Goal: Communication & Community: Answer question/provide support

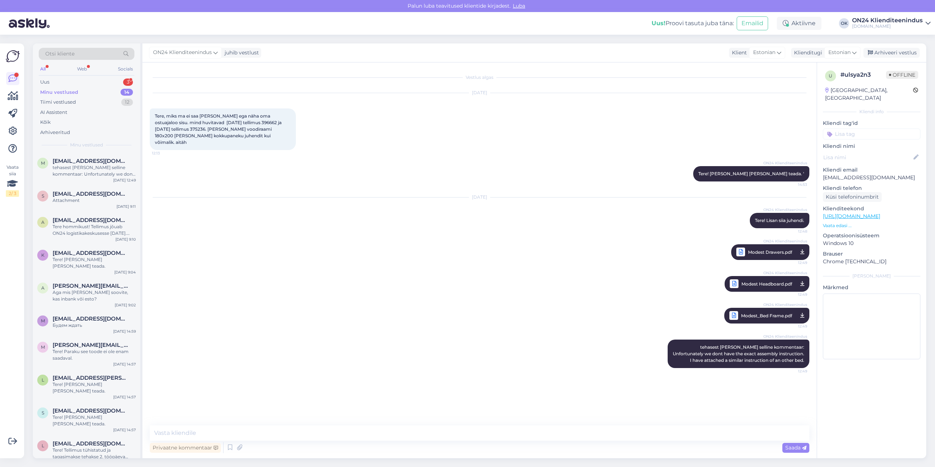
scroll to position [102, 0]
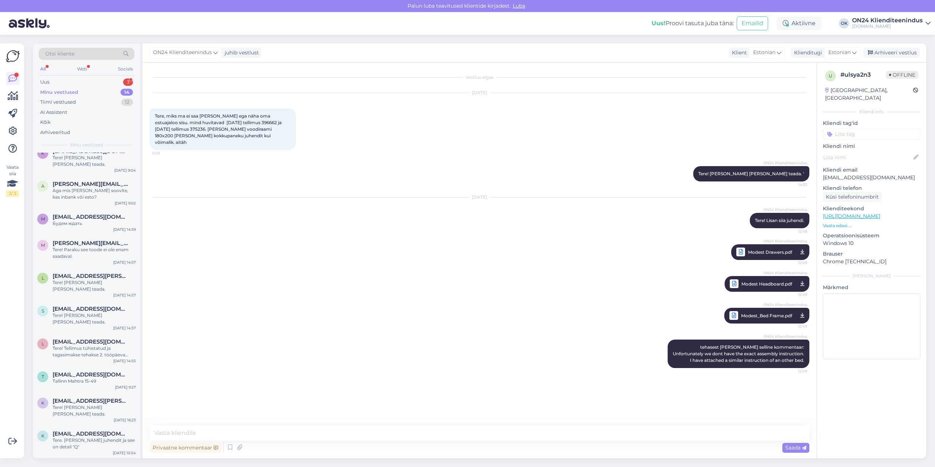
click at [65, 80] on div "Uus 3" at bounding box center [87, 82] width 96 height 10
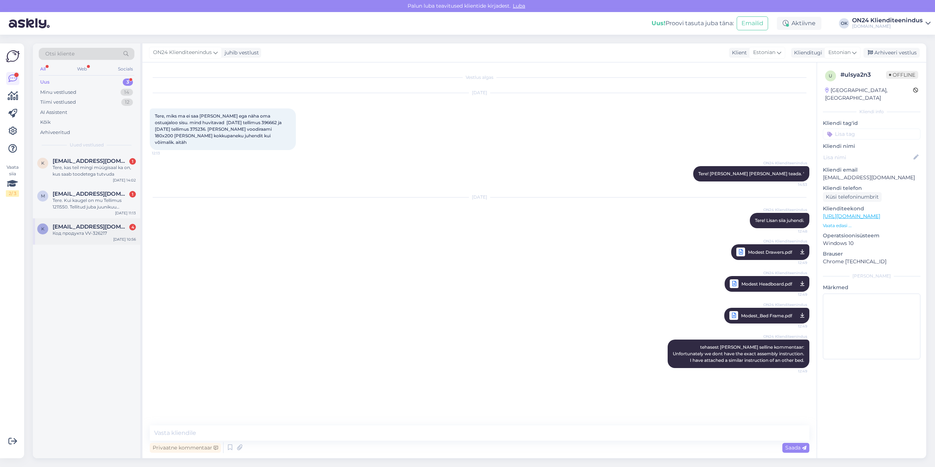
click at [91, 219] on div "k [EMAIL_ADDRESS][DOMAIN_NAME] 4 Код продукта VV-326217 [DATE] 10:56" at bounding box center [86, 231] width 107 height 26
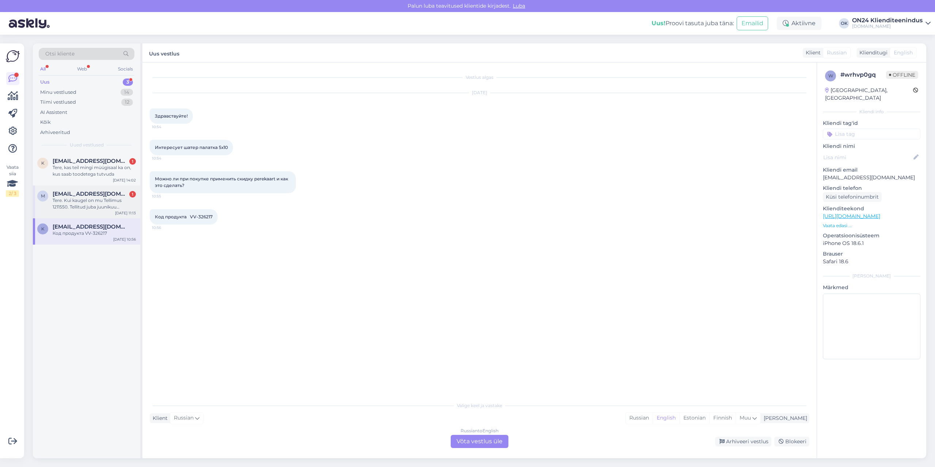
click at [87, 195] on span "[EMAIL_ADDRESS][DOMAIN_NAME]" at bounding box center [91, 194] width 76 height 7
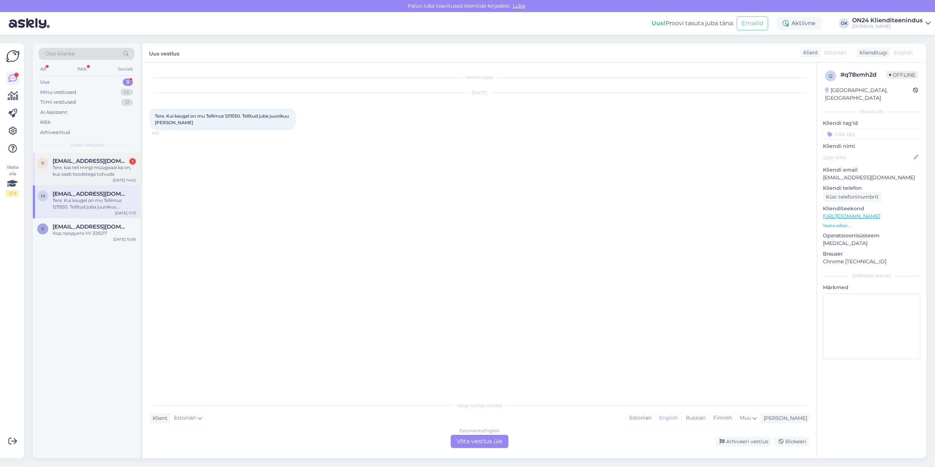
click at [85, 168] on div "Tere, kas teil mingi müügisaal ka on, kus saab toodetega tutvuda" at bounding box center [94, 170] width 83 height 13
click at [655, 413] on div "Estonian" at bounding box center [641, 418] width 30 height 11
click at [484, 442] on div "Estonian to Estonian Võta vestlus üle" at bounding box center [480, 441] width 58 height 13
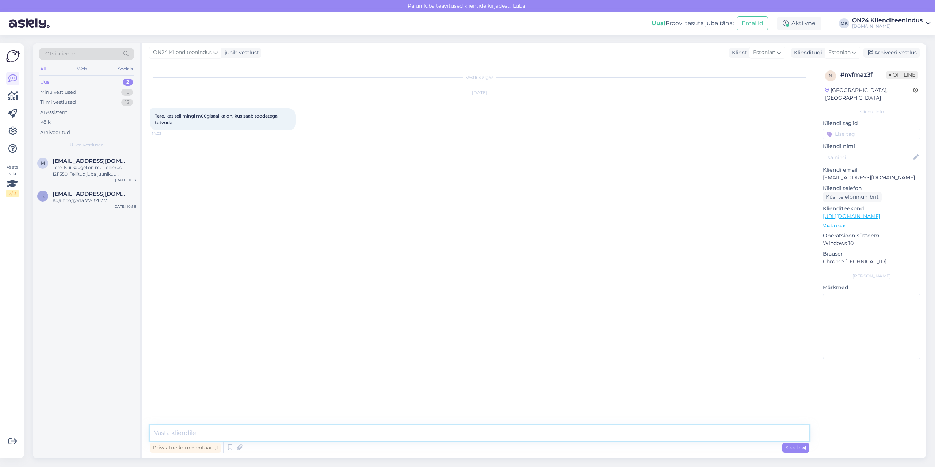
click at [458, 438] on textarea at bounding box center [480, 433] width 660 height 15
type textarea "Tere! Paraku hetkel veel mitte. On ainult e-pood."
click at [95, 173] on div "Tere. Kui kaugel on mu Tellimus 1211550. Tellitud juba juunikuu [PERSON_NAME]" at bounding box center [94, 170] width 83 height 13
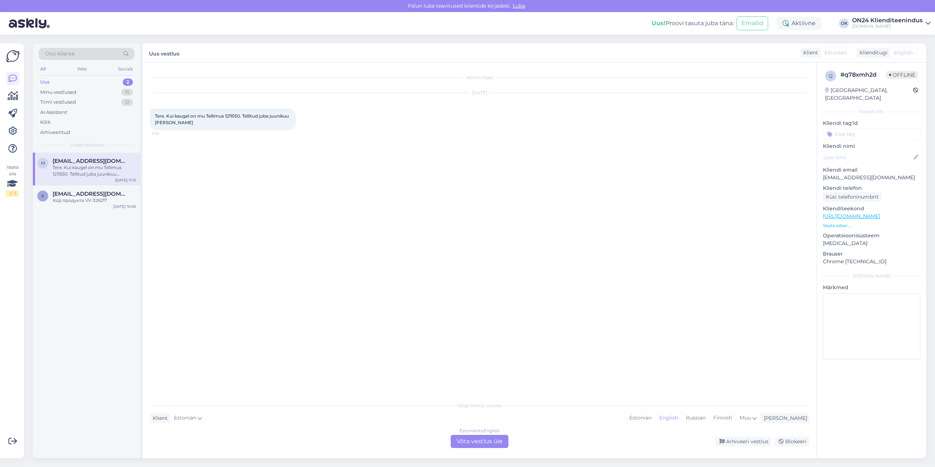
click at [236, 117] on span "Tere. Kui kaugel on mu Tellimus 1211550. Tellitud juba juunikuu [PERSON_NAME]" at bounding box center [222, 119] width 135 height 12
copy span "1211550"
click at [655, 415] on div "Estonian" at bounding box center [641, 418] width 30 height 11
click at [487, 441] on div "Estonian to Estonian Võta vestlus üle" at bounding box center [480, 441] width 58 height 13
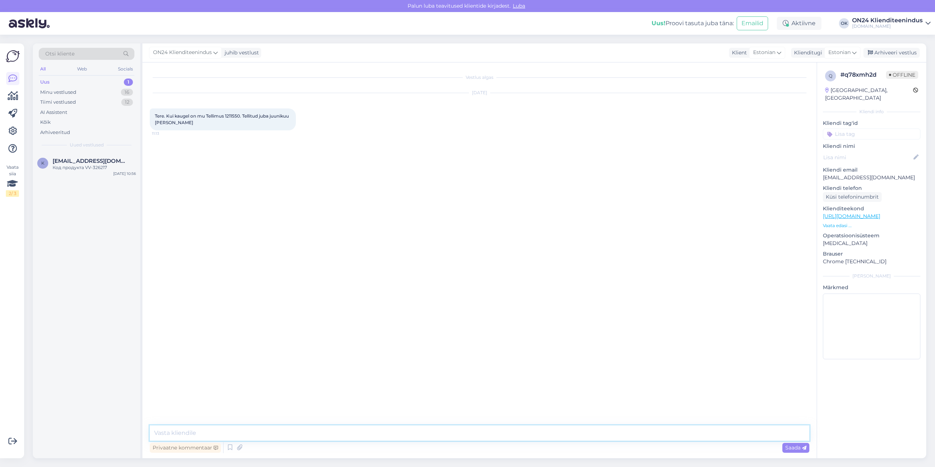
click at [461, 432] on textarea at bounding box center [480, 433] width 660 height 15
type textarea "Tere! [PERSON_NAME] laos ootel."
type textarea "Võite järele tulla."
type textarea "Ladu on avatud E-R 10:00-15:00."
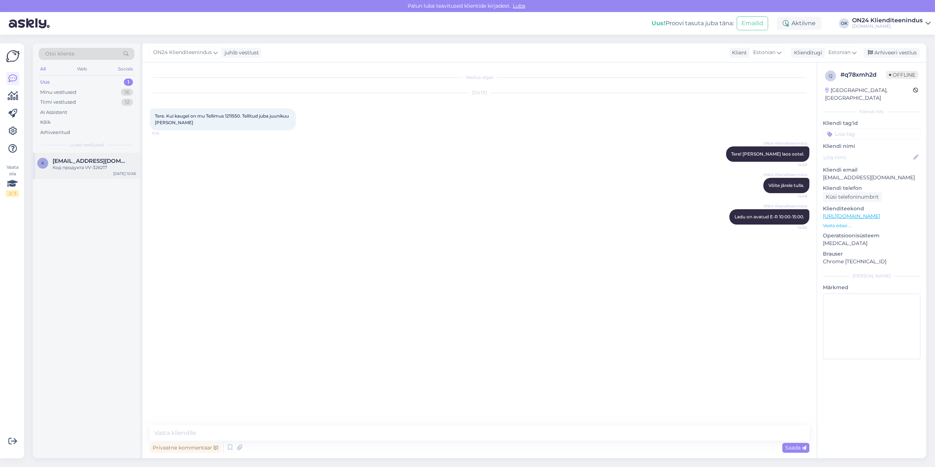
click at [107, 172] on div "k [EMAIL_ADDRESS][DOMAIN_NAME] Код продукта VV-326217 [DATE] 10:56" at bounding box center [86, 166] width 107 height 26
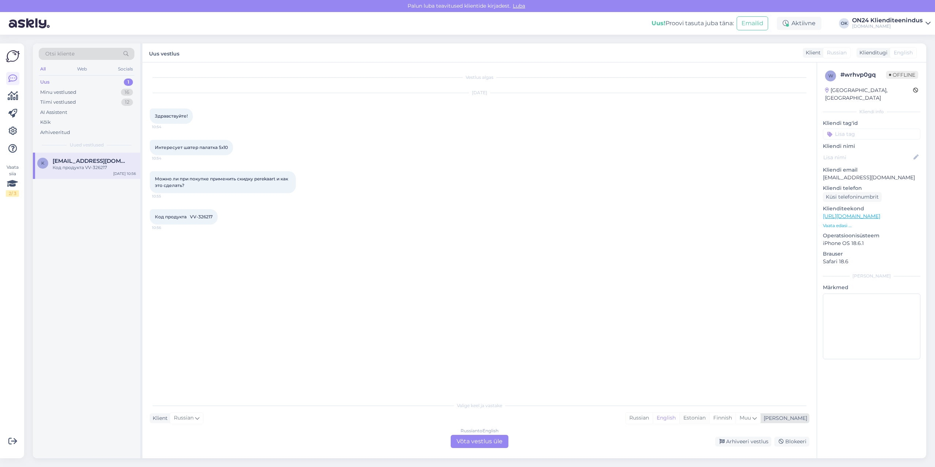
click at [709, 420] on div "Estonian" at bounding box center [694, 418] width 30 height 11
click at [480, 445] on div "Russian to Estonian Võta vestlus üle" at bounding box center [480, 441] width 58 height 13
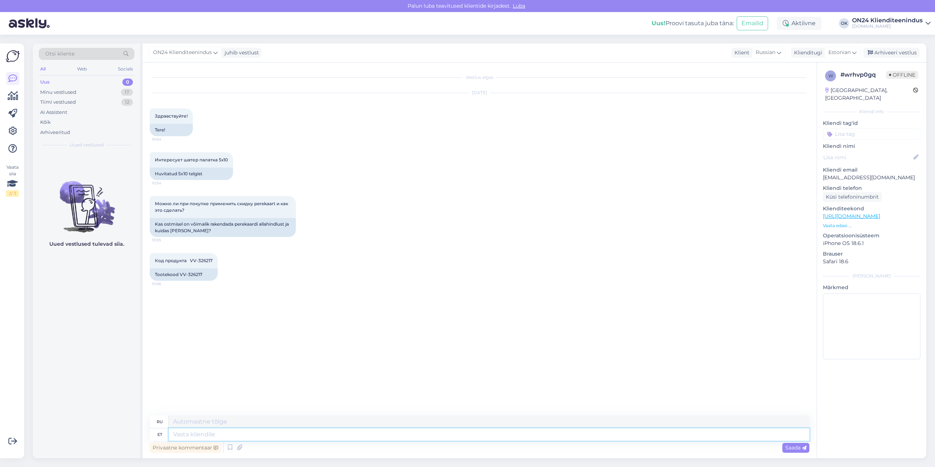
click at [374, 437] on textarea at bounding box center [489, 435] width 641 height 12
type textarea "tERE!"
type textarea "привет!"
type textarea "t"
type textarea "Tere p"
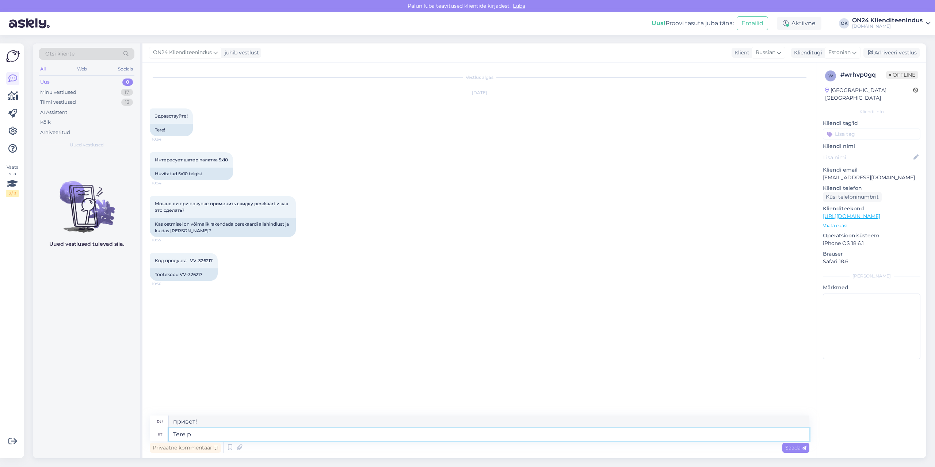
type textarea "Привет"
type textarea "Tere päevast!"
type textarea "Добрый день!"
type textarea "Tere päevast! Jah, [GEOGRAPHIC_DATA]"
type textarea "Добрый день! Да,"
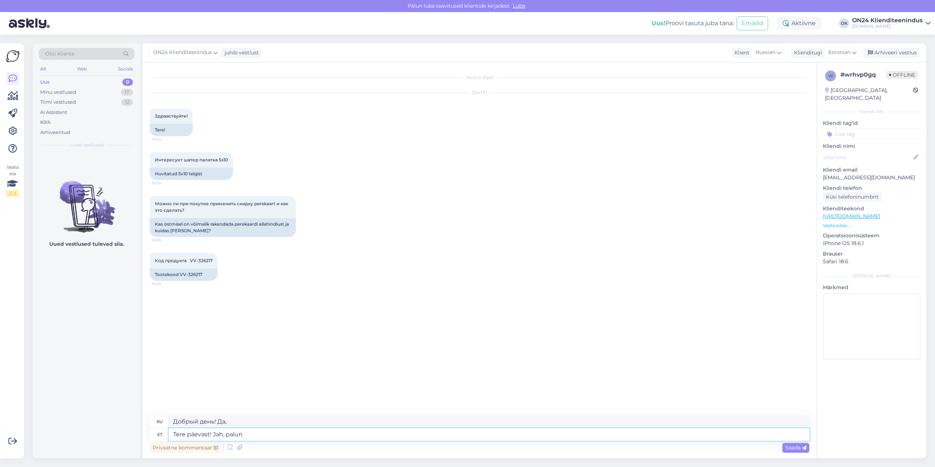
type textarea "Tere päevast! Jah, palun l"
type textarea "Добрый день! Да, пожалуйста."
type textarea "Tere päevast! Jah, palun lisada pe"
type textarea "Добрый день! Да, пожалуйста, добавьте."
type textarea "Tere päevast! Jah, palun lisada perekaardi n"
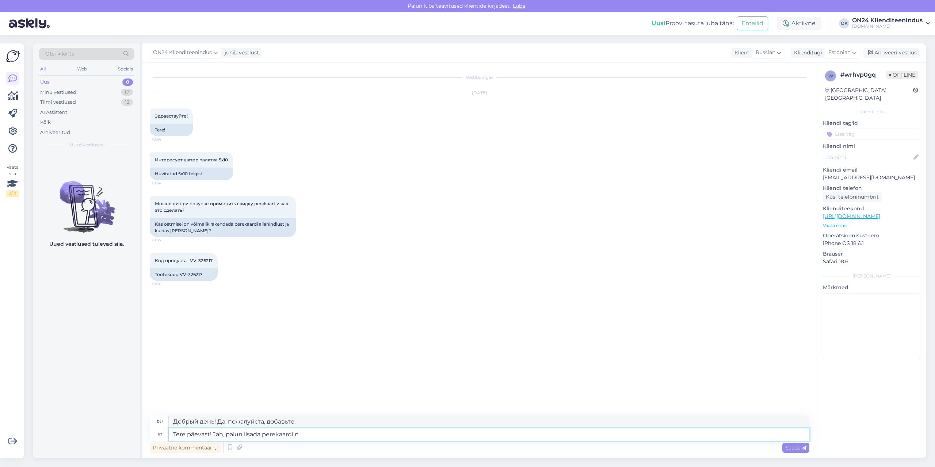
type textarea "Добрый день! Да, пожалуйста, добавьте семейную карту."
type textarea "Tere päevast! Jah, palun lisada perekaardi number te"
type textarea "Добрый день! Да, пожалуйста, укажите номер семейной карты."
type textarea "Tere päevast! Jah, palun lisada perekaardi number tellimuse kom"
type textarea "Добрый день! Да, пожалуйста, добавьте номер семейной карты к заказу."
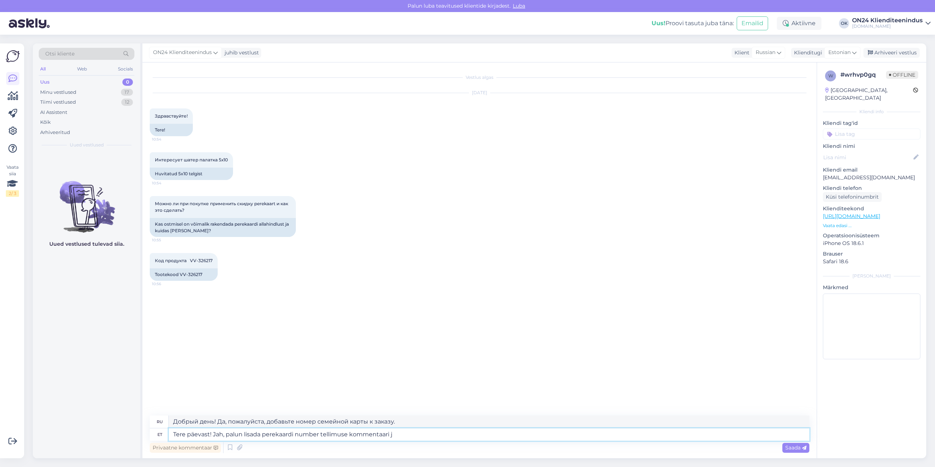
type textarea "Tere päevast! Jah, palun lisada perekaardi number tellimuse kommentaari ja"
type textarea "Добрый день! Да, пожалуйста, укажите номер семейной карты в комментарии к заказ…"
type textarea "Tere päevast! Jah, palun lisada perekaardi number tellimuse kommentaari ja v"
type textarea "Добрый день! Да, пожалуйста, добавьте номер семейной карты в комментарий к зака…"
type textarea "Tere päevast! Jah, palun lisada perekaardi number tellimuse kommentaari ja vali…"
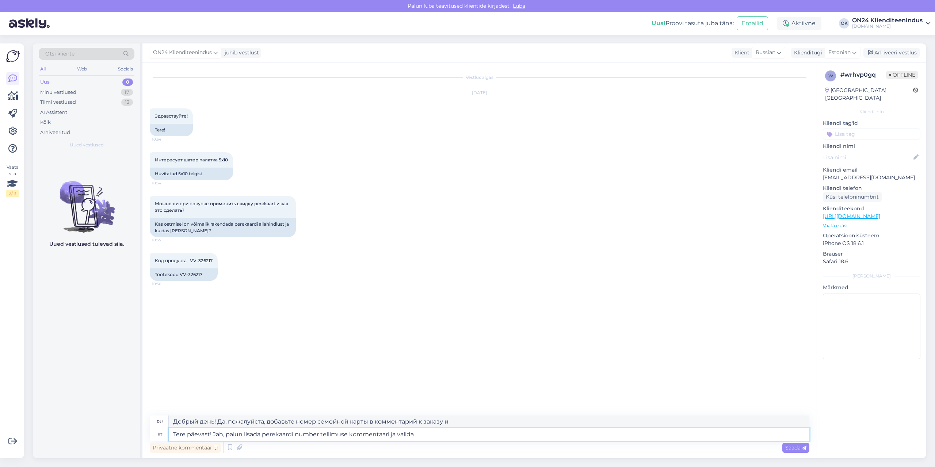
type textarea "Добрый день! Да, пожалуйста, добавьте номер семейной карты в комментарий к зака…"
type textarea "Tere päevast! Jah, palun lisada perekaardi number tellimuse kommentaari ja vali…"
type textarea "Добрый день! Да, пожалуйста, укажите номер семейной карты в комментарии к заказ…"
type textarea "Tere päevast! Jah, palun lisada perekaardi number tellimuse kommentaari ja vali…"
type textarea "Добрый день! Да, пожалуйста, укажите номер вашей семейной карты в комментарии к…"
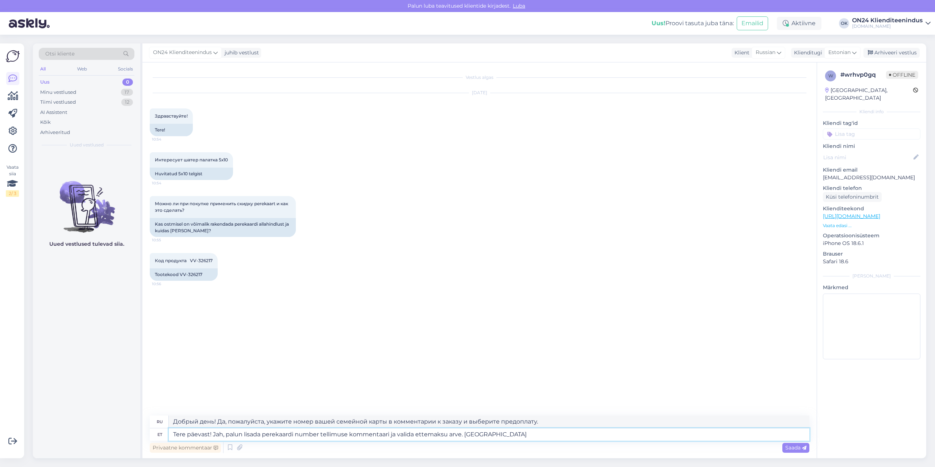
type textarea "Tere päevast! Jah, palun lisada perekaardi number tellimuse kommentaari ja vali…"
type textarea "Добрый день! Да, пожалуйста, укажите номер семейной карты в комментарии к заказ…"
type textarea "Tere päevast! Jah, palun lisada perekaardi number tellimuse kommentaari ja vali…"
type textarea "Добрый день! Да, пожалуйста, укажите номер семейной карты в комментарии к заказ…"
type textarea "Tere päevast! Jah, palun lisada perekaardi number tellimuse kommentaari ja vali…"
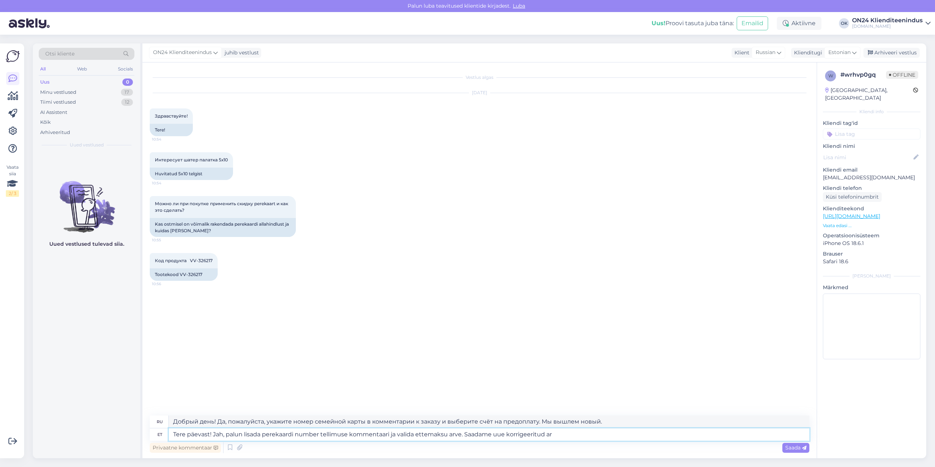
type textarea "Добрый день! Да, пожалуйста, укажите номер семейной карты в комментарии к заказ…"
type textarea "Tere päevast! Jah, palun lisada perekaardi number tellimuse kommentaari ja vali…"
type textarea "Добрый день! Да, пожалуйста, укажите номер вашей семейной карты в комментарии к…"
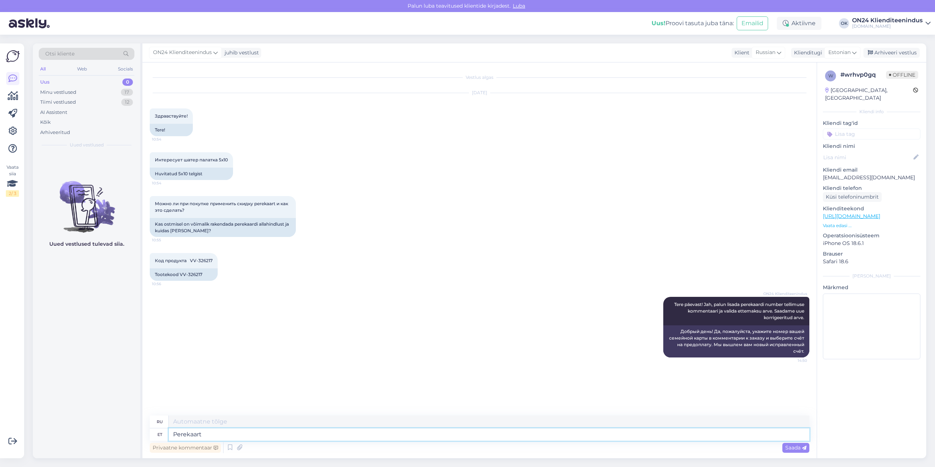
type textarea "Perekaart a"
type textarea "Семейная карта"
type textarea "Perekaart [PERSON_NAME]"
type textarea "Семейная карта дает"
type textarea "Perekaart annab -151% t"
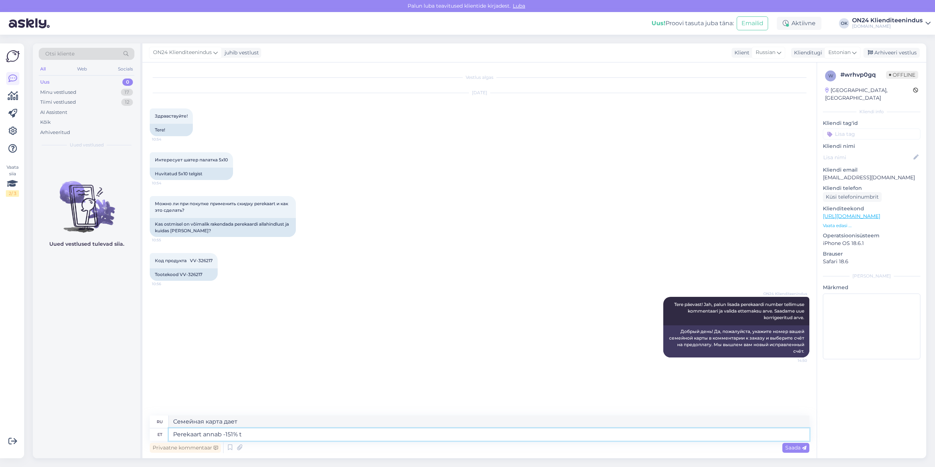
type textarea "Семейная карта дает -151%"
type textarea "Perekaart annab -15%"
type textarea "Семейная карта дает -15"
type textarea "Perekaart annab -15% t"
type textarea "Семейная карта дает -15%"
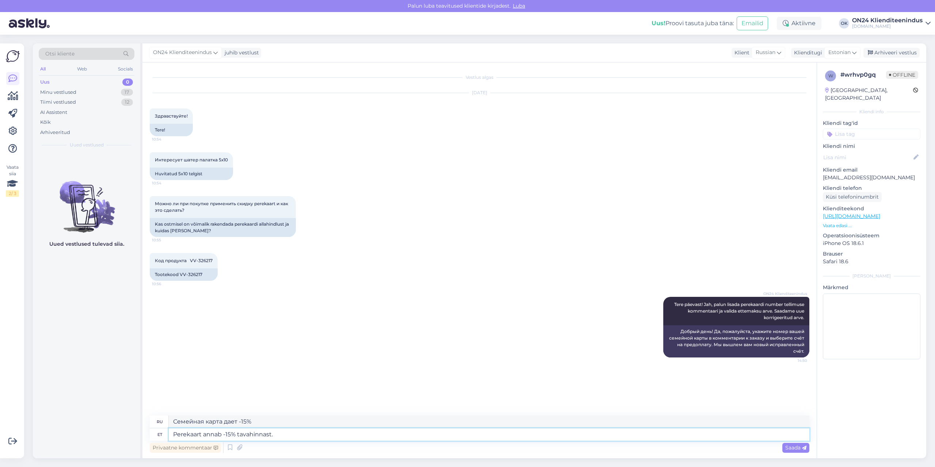
type textarea "Perekaart annab -15% tavahinnast."
type textarea "Семейная карта дает вам скидку 15% от обычной цены."
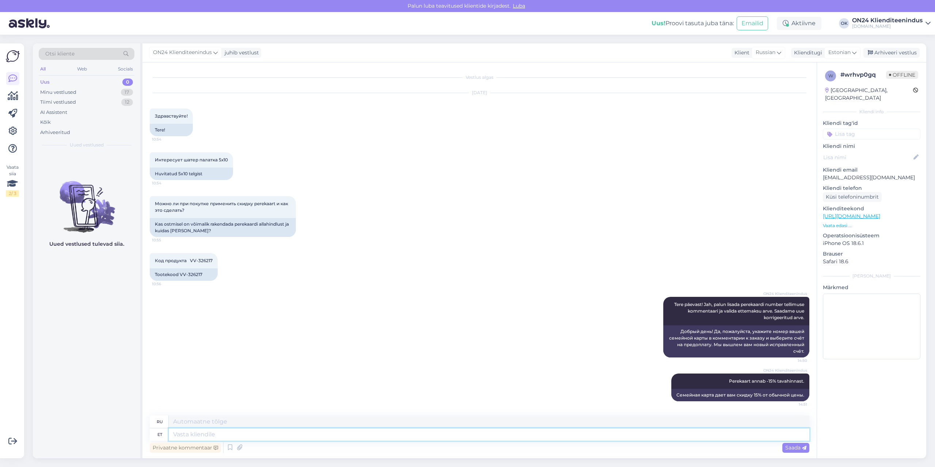
scroll to position [0, 0]
